Goal: Register for event/course

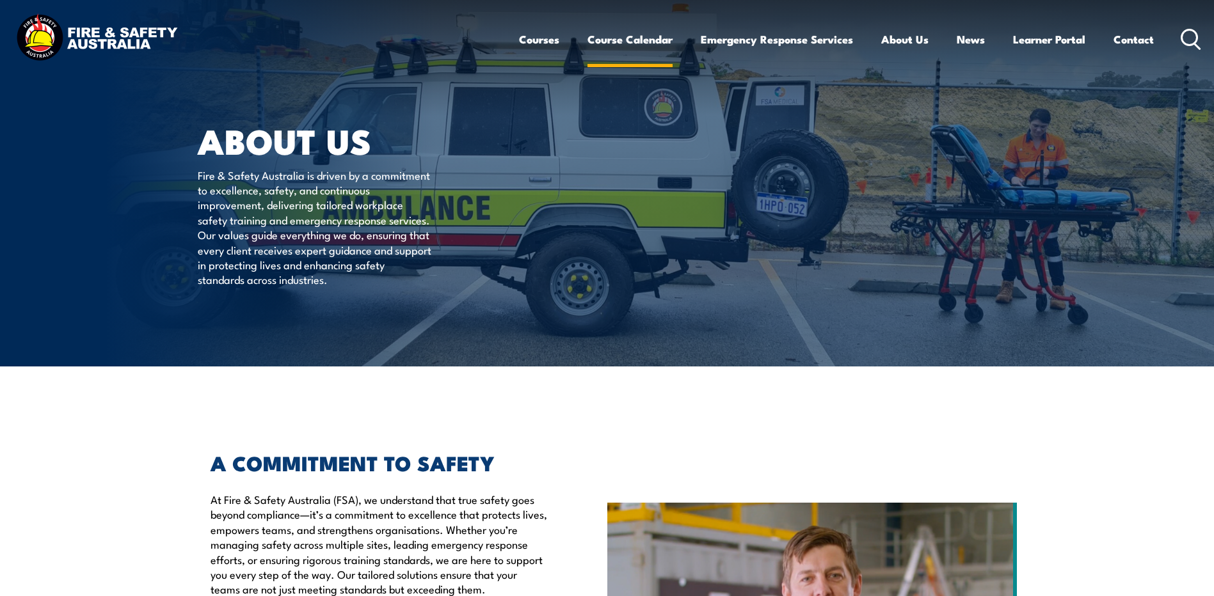
click at [659, 36] on link "Course Calendar" at bounding box center [629, 39] width 85 height 34
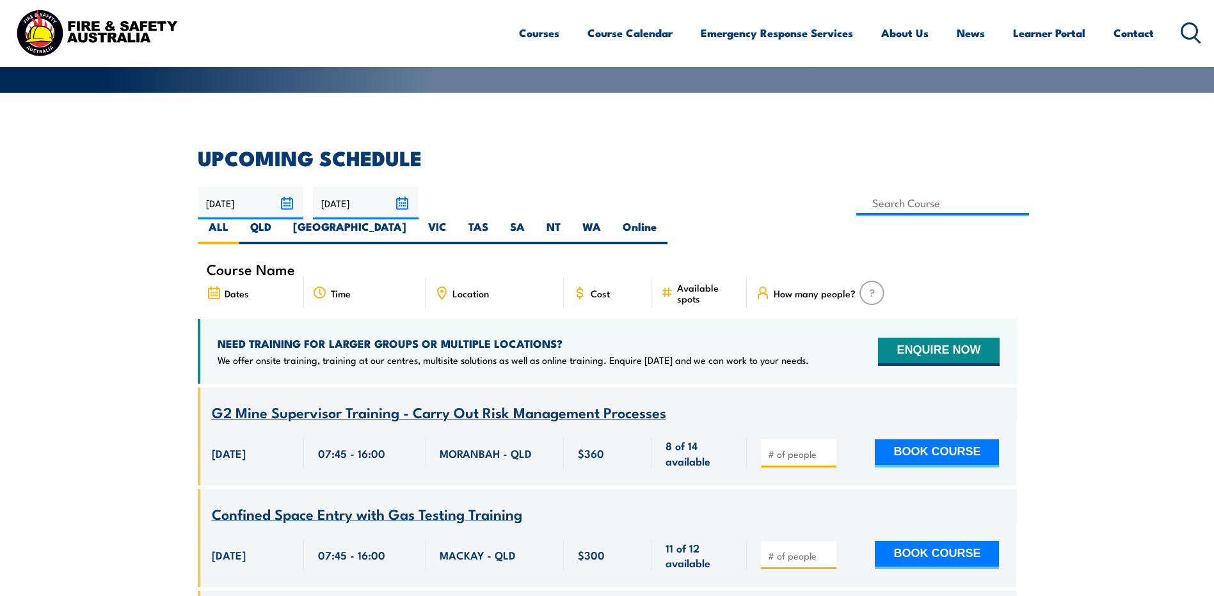
scroll to position [235, 0]
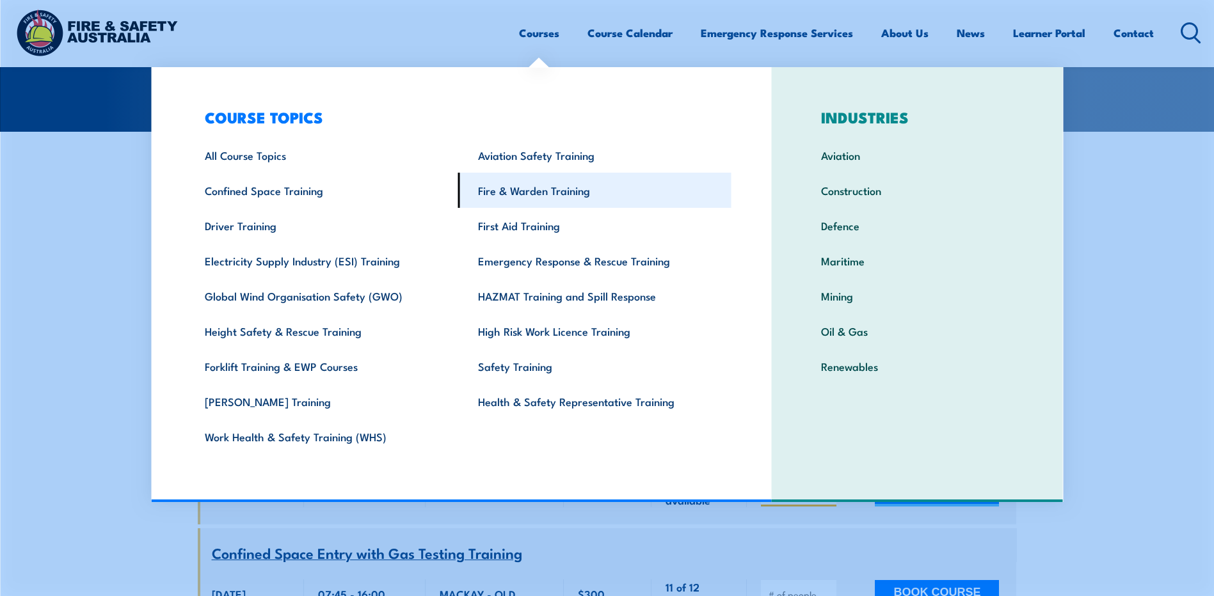
click at [552, 200] on link "Fire & Warden Training" at bounding box center [594, 190] width 273 height 35
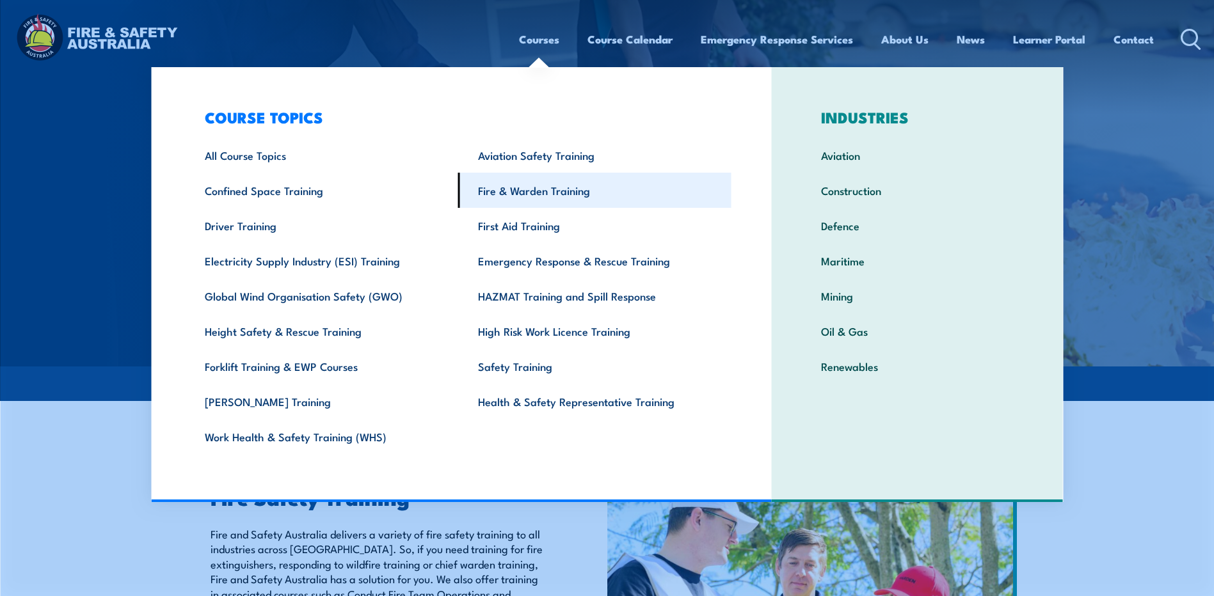
click at [530, 193] on link "Fire & Warden Training" at bounding box center [594, 190] width 273 height 35
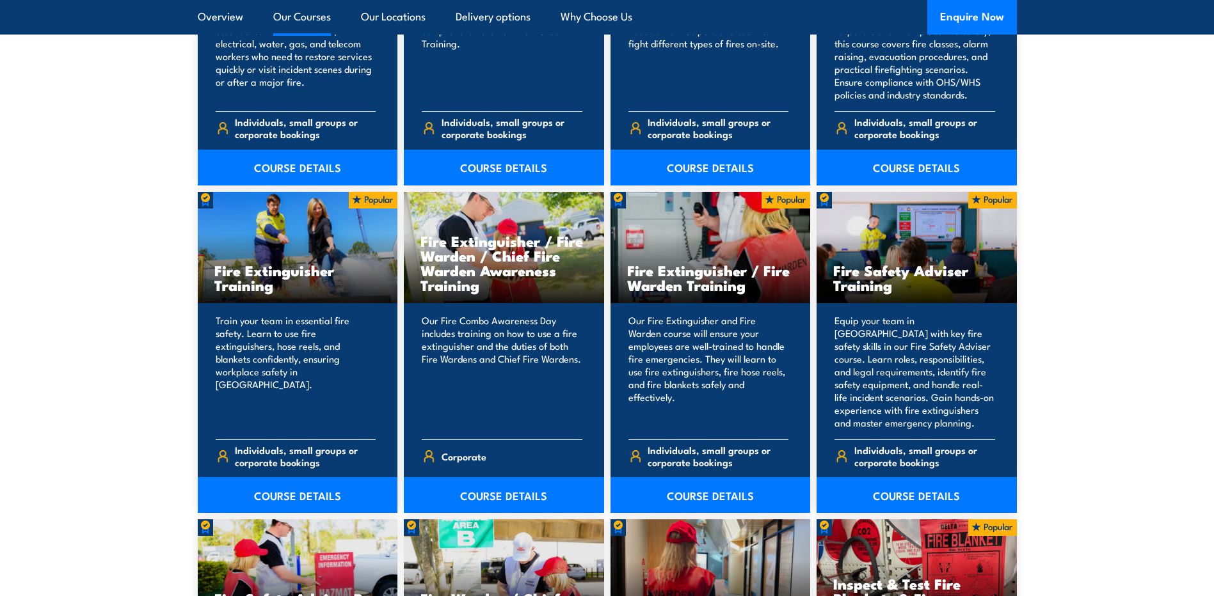
scroll to position [1238, 0]
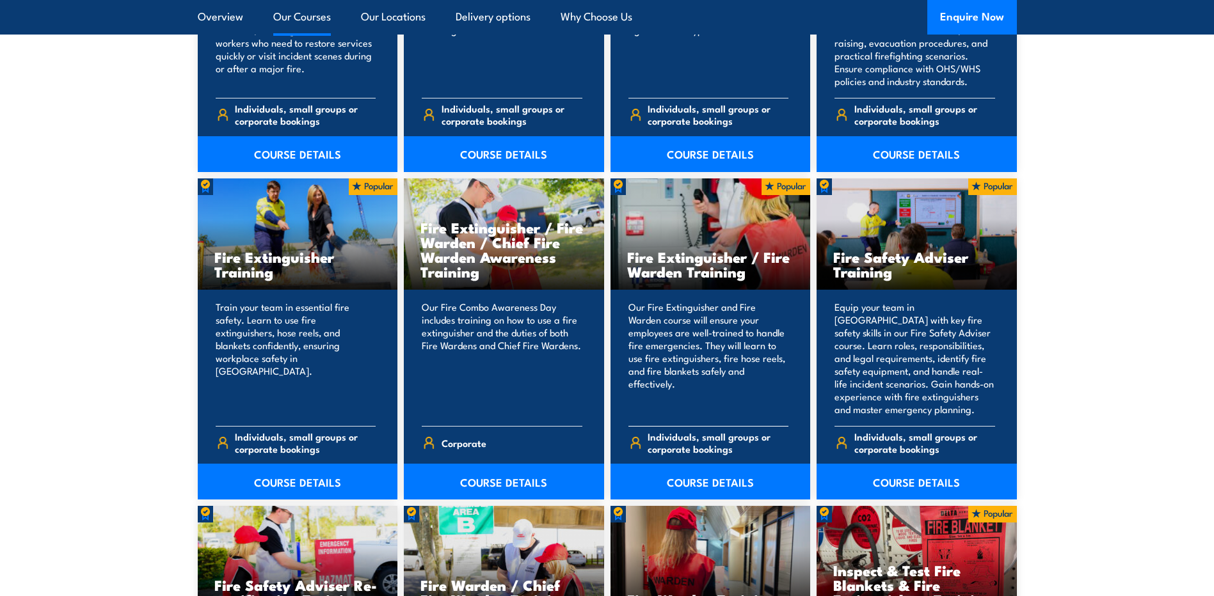
drag, startPoint x: 686, startPoint y: 256, endPoint x: 767, endPoint y: 283, distance: 85.0
click at [767, 283] on div "Fire Extinguisher / Fire Warden Training" at bounding box center [710, 234] width 200 height 112
click at [1031, 298] on section "15 COURSES Bush Fire Awareness Training" at bounding box center [607, 480] width 1214 height 1337
click at [518, 466] on link "COURSE DETAILS" at bounding box center [504, 482] width 200 height 36
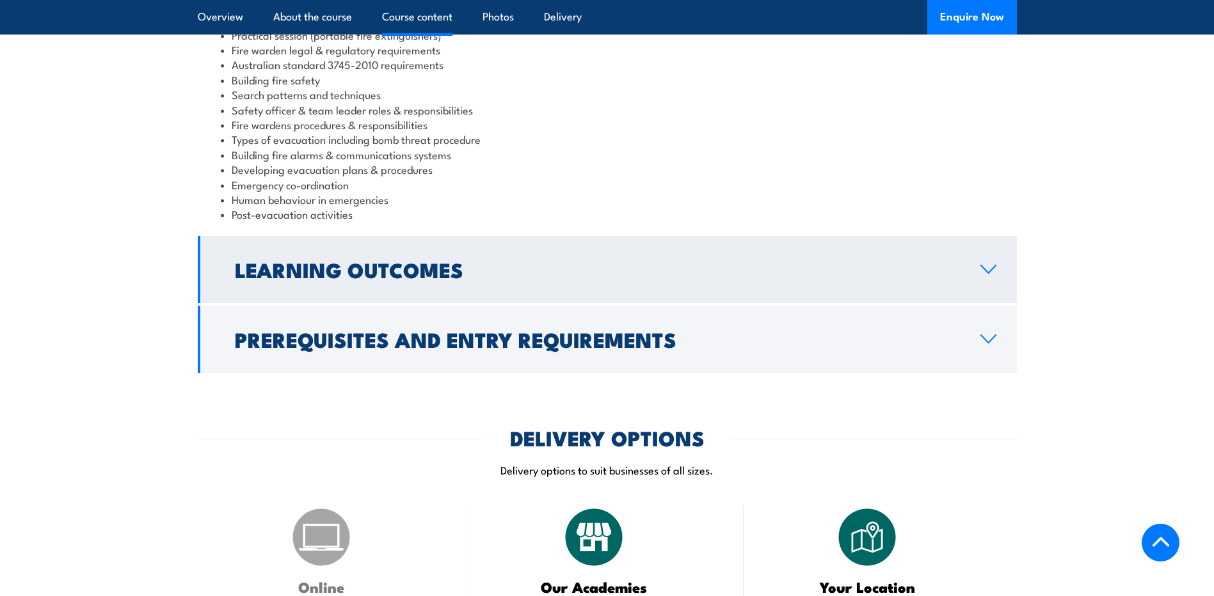
click at [427, 260] on h2 "Learning Outcomes" at bounding box center [597, 269] width 725 height 18
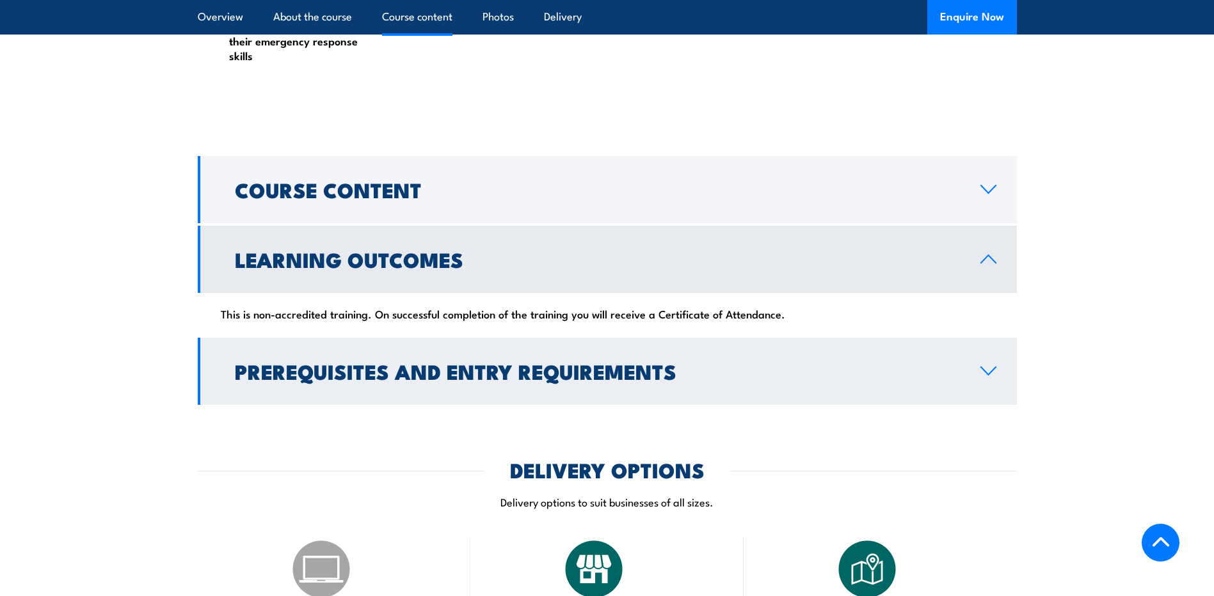
scroll to position [972, 0]
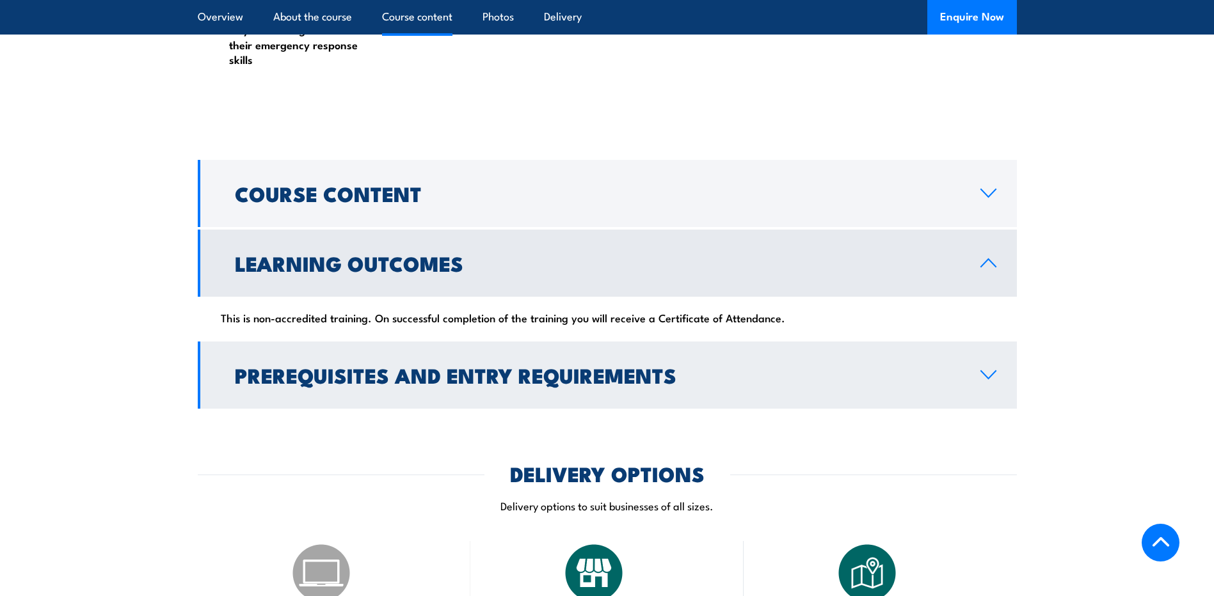
click at [462, 366] on h2 "Prerequisites and Entry Requirements" at bounding box center [597, 375] width 725 height 18
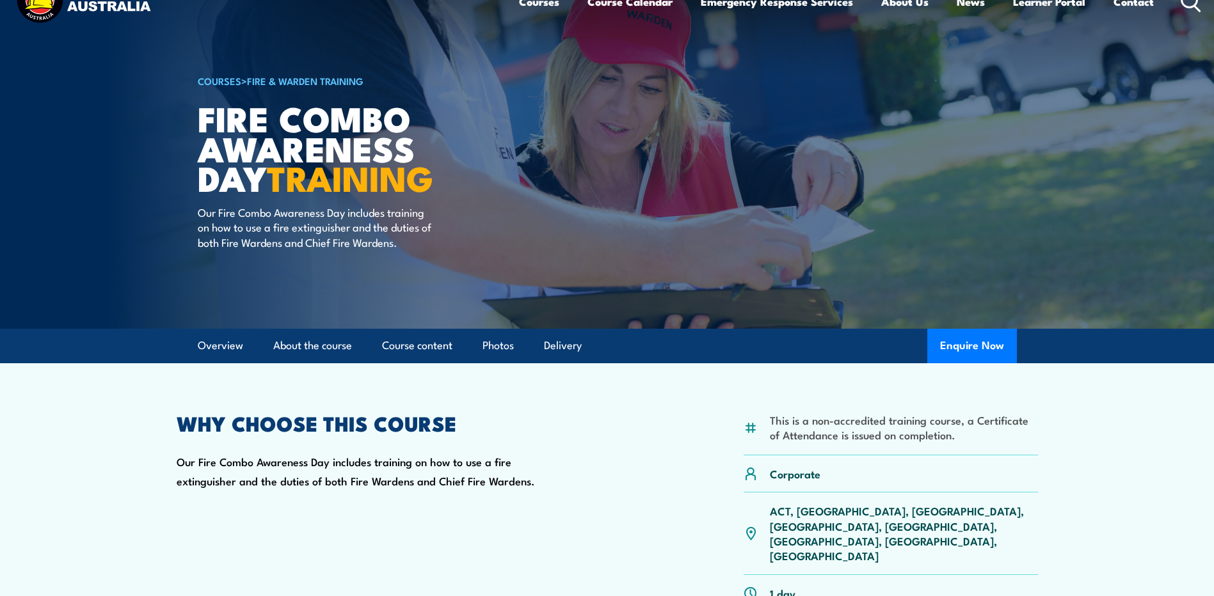
scroll to position [0, 0]
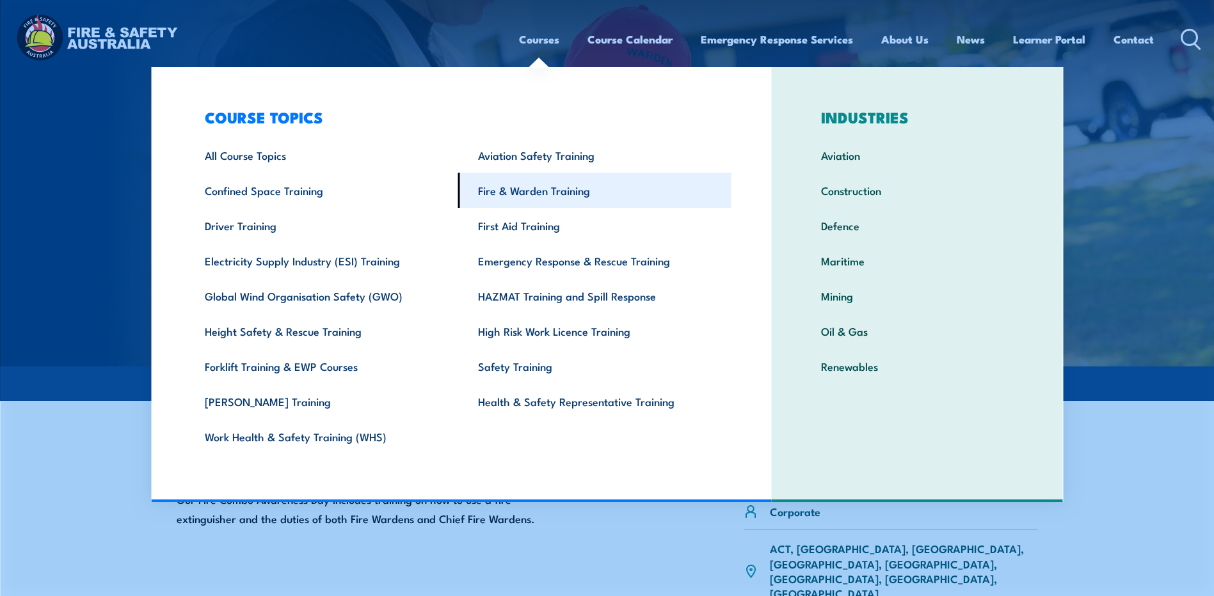
click at [544, 193] on link "Fire & Warden Training" at bounding box center [594, 190] width 273 height 35
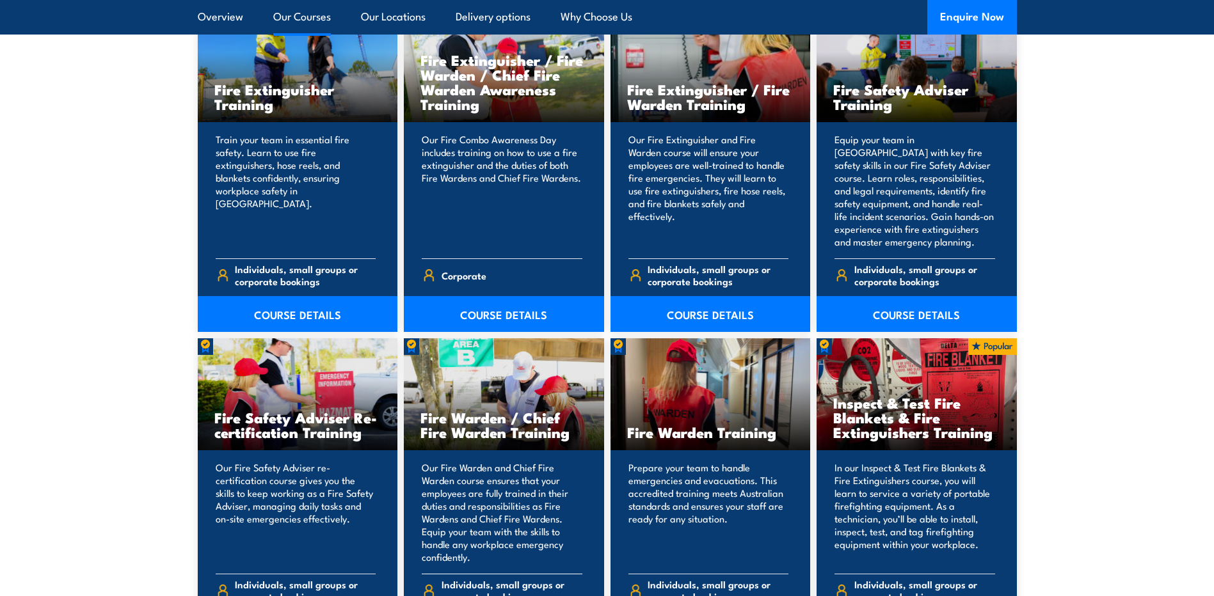
scroll to position [1514, 0]
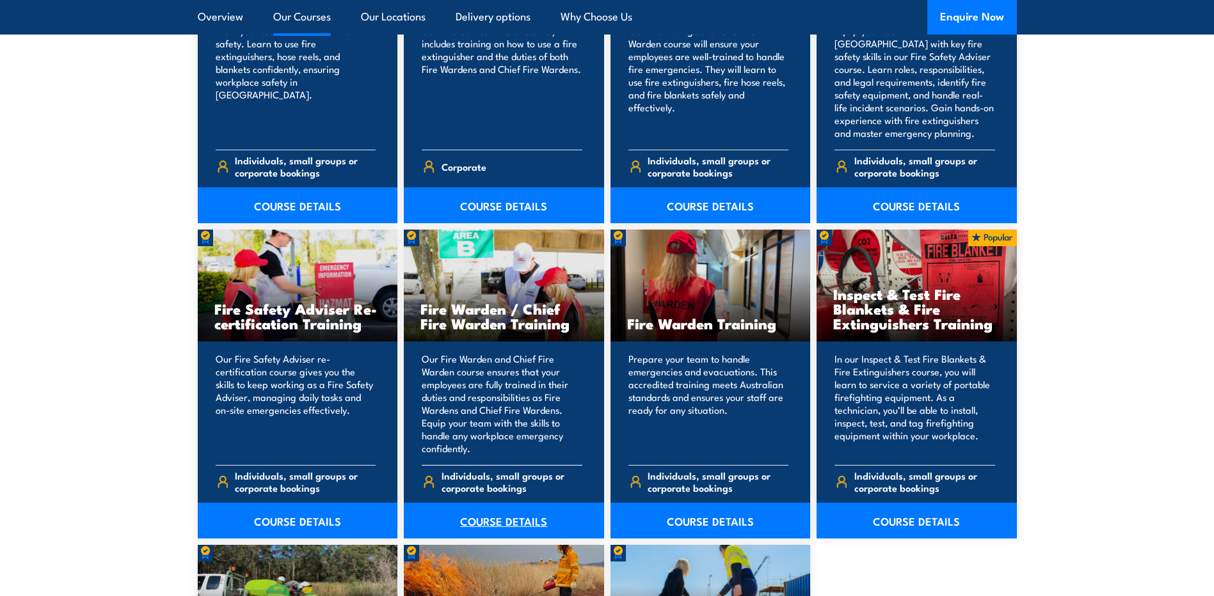
click at [498, 516] on link "COURSE DETAILS" at bounding box center [504, 521] width 200 height 36
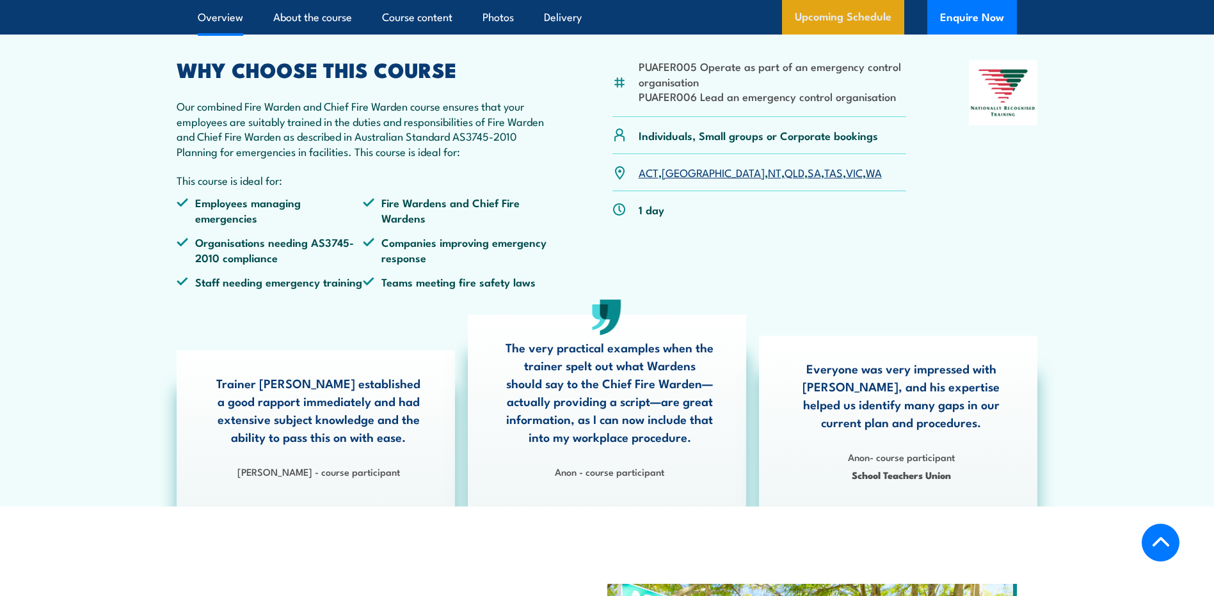
click at [836, 11] on link "Upcoming Schedule" at bounding box center [843, 17] width 122 height 35
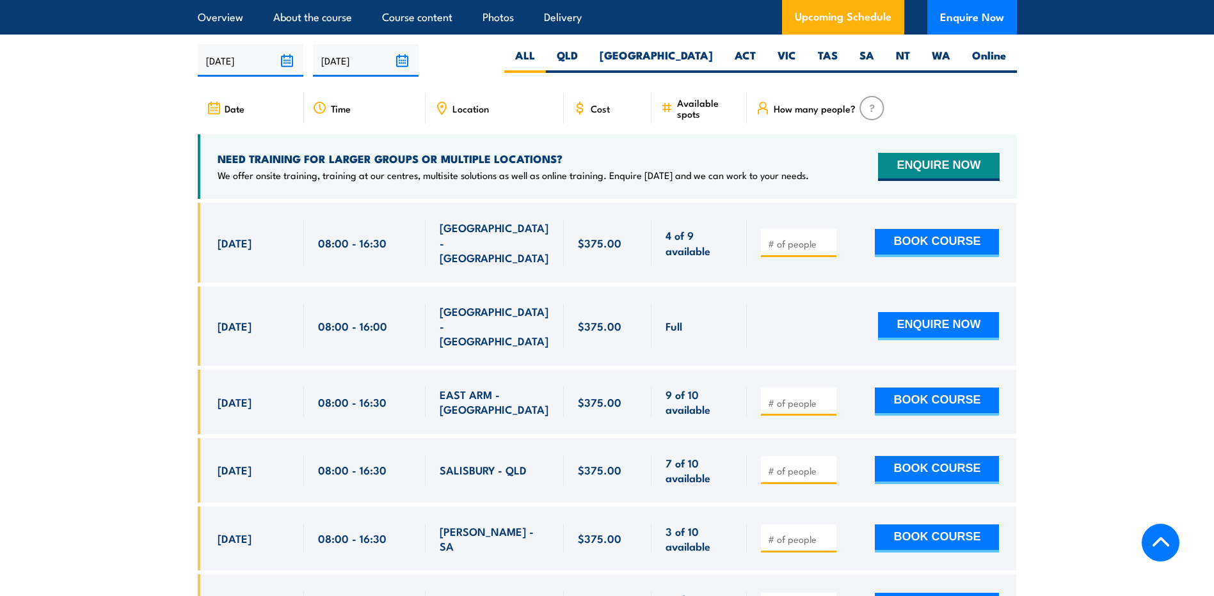
scroll to position [2266, 0]
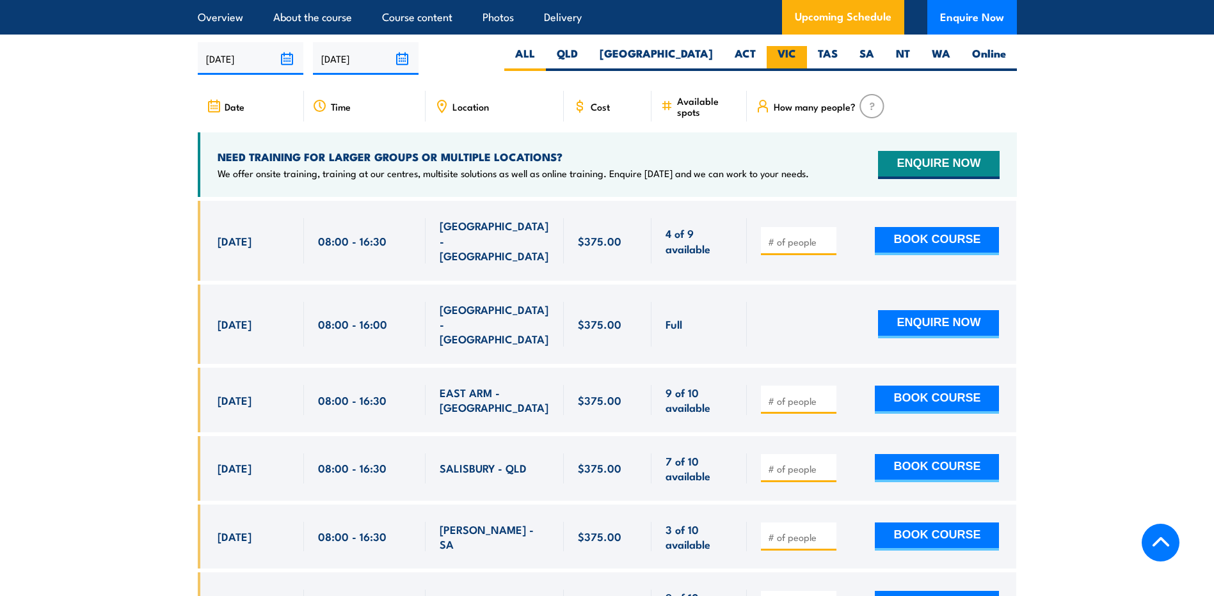
click at [788, 50] on label "VIC" at bounding box center [786, 58] width 40 height 25
click at [796, 50] on input "VIC" at bounding box center [800, 50] width 8 height 8
radio input "true"
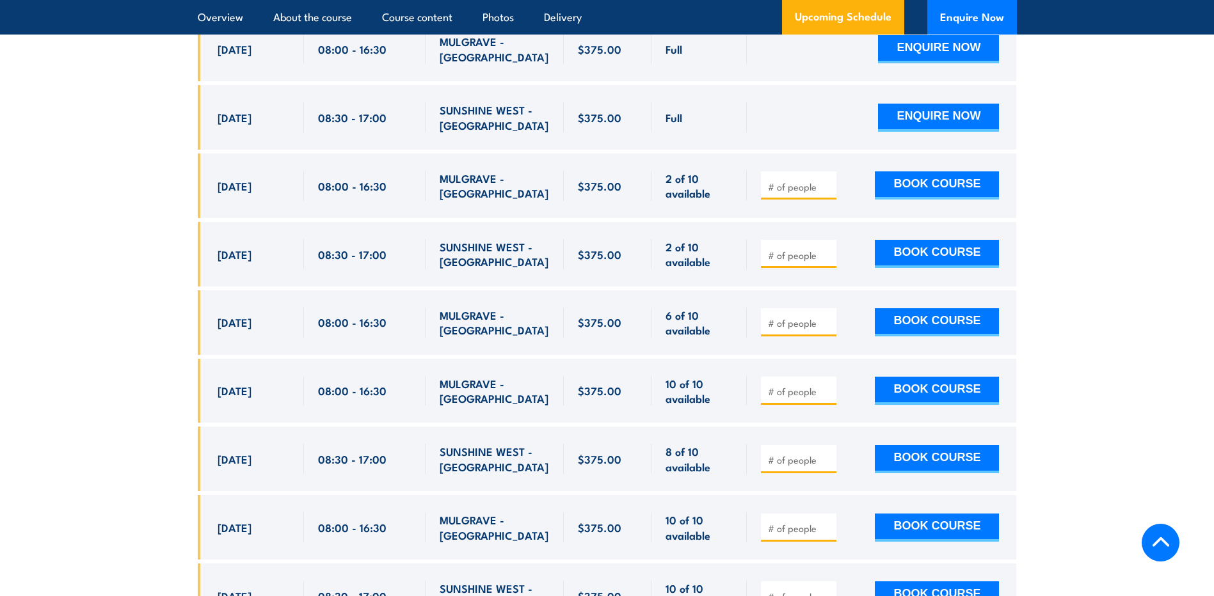
scroll to position [2458, 0]
